Goal: Task Accomplishment & Management: Manage account settings

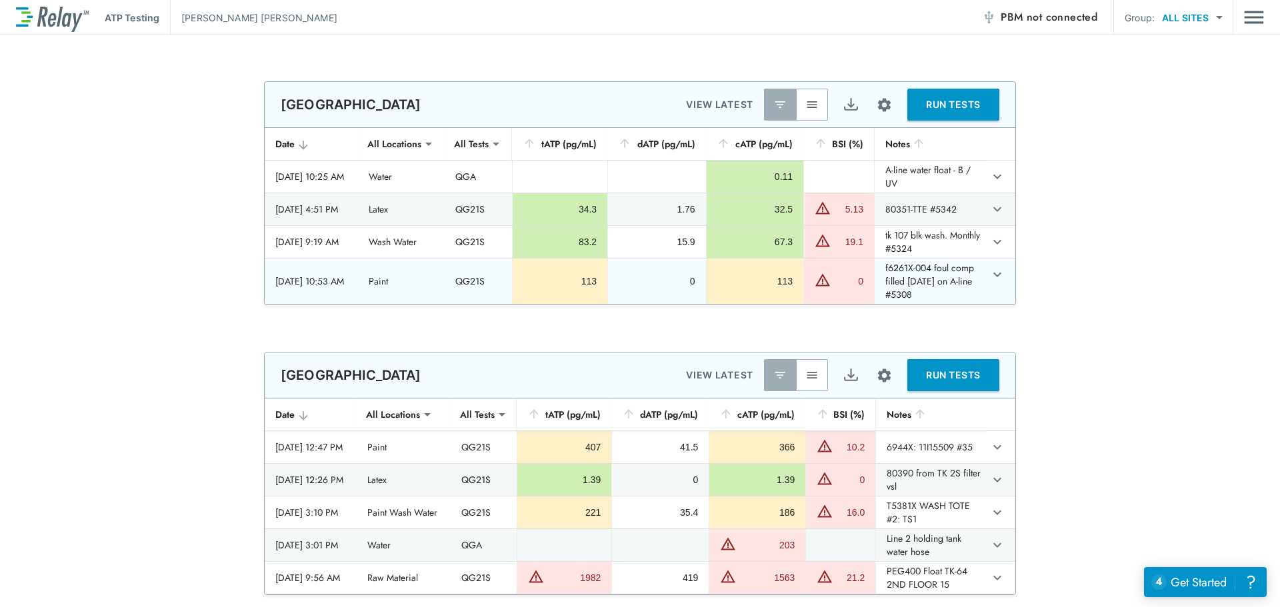
type input "**********"
type input "***"
click at [815, 108] on button "button" at bounding box center [812, 105] width 32 height 32
